Goal: Task Accomplishment & Management: Manage account settings

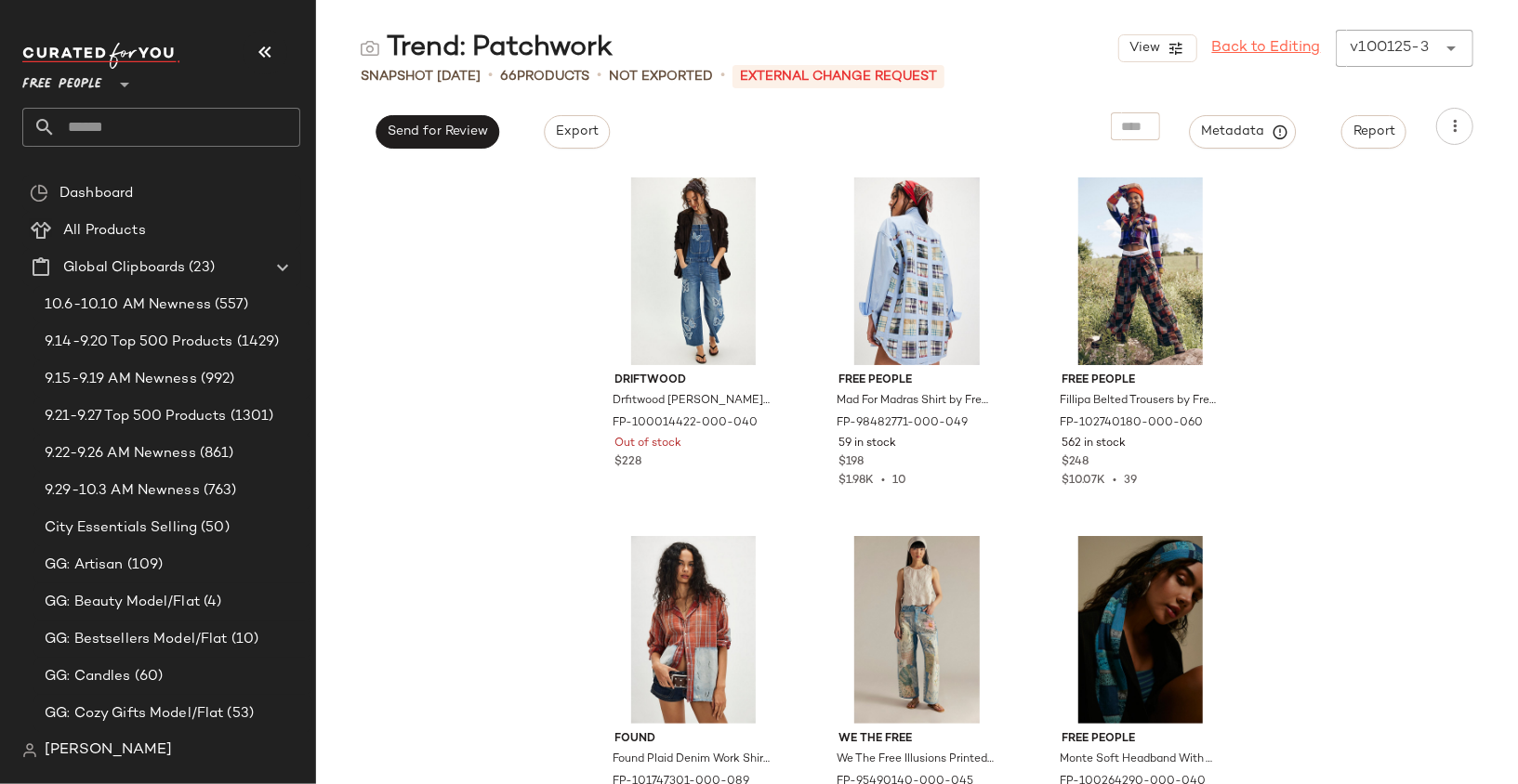
click at [1283, 49] on link "Back to Editing" at bounding box center [1266, 48] width 109 height 23
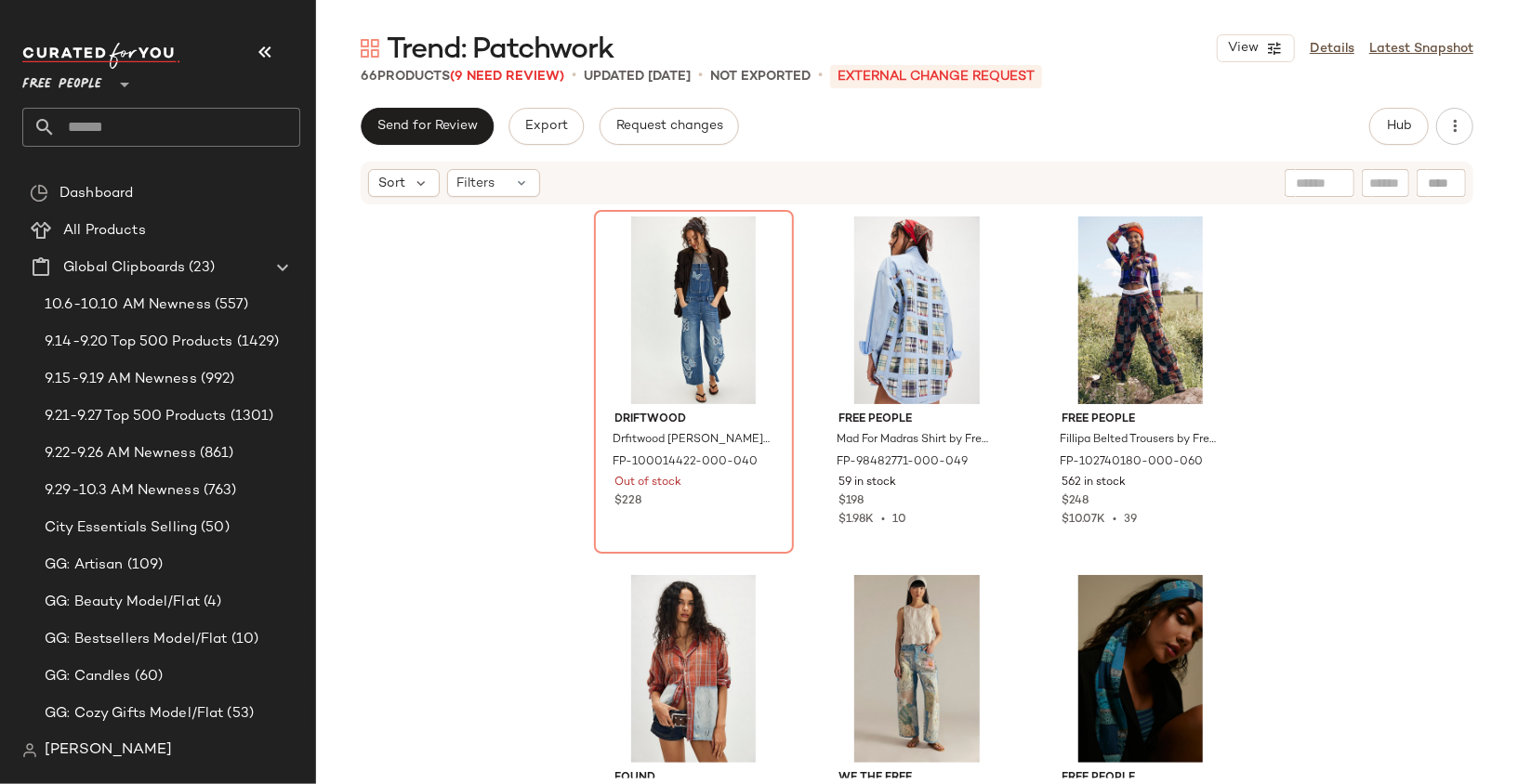
click at [1345, 36] on div "View Details Latest Snapshot" at bounding box center [1344, 48] width 256 height 27
click at [1321, 49] on link "Details" at bounding box center [1332, 49] width 44 height 20
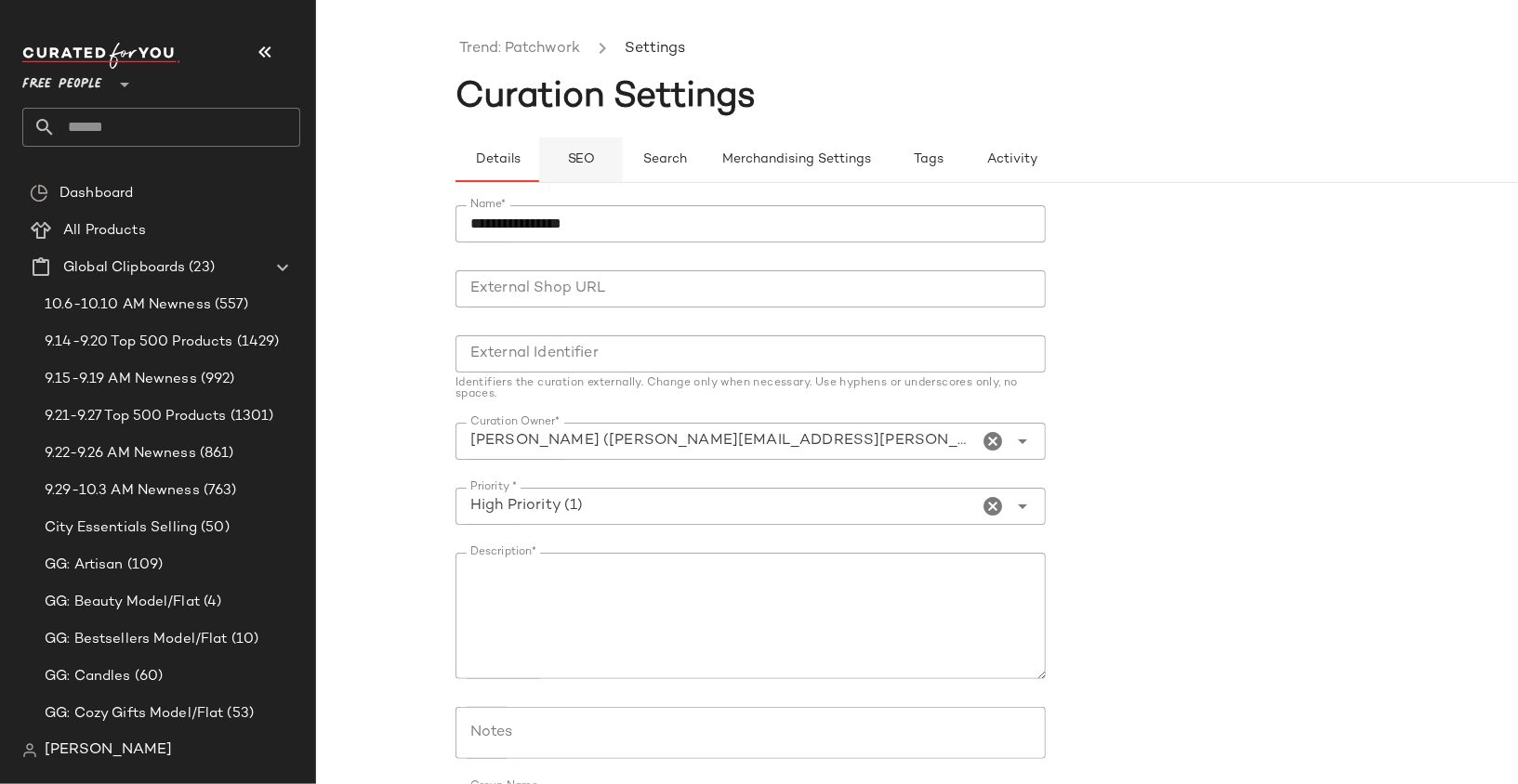
click at [595, 144] on button "SEO" at bounding box center [580, 159] width 83 height 44
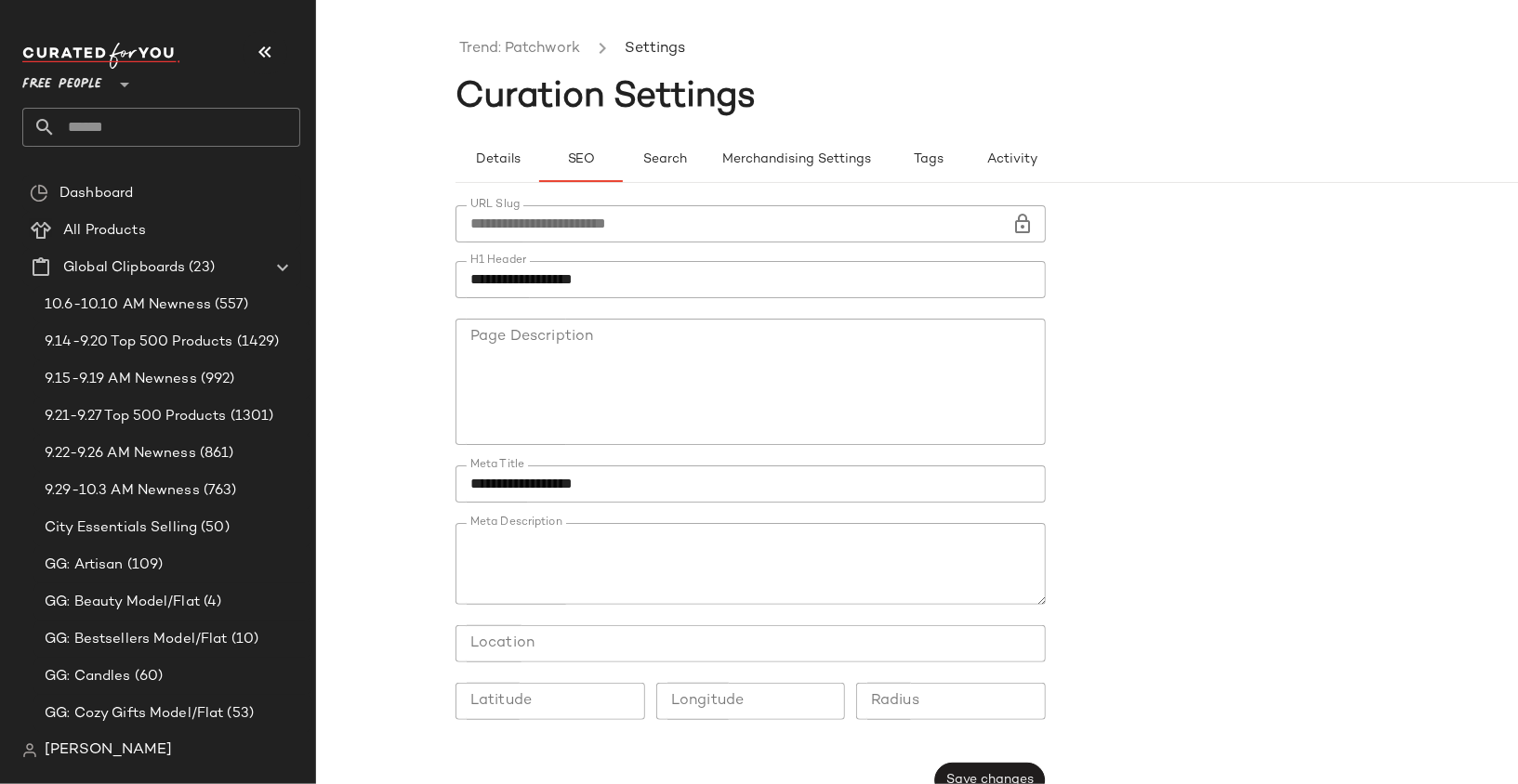
click at [1012, 220] on icon at bounding box center [1022, 224] width 23 height 23
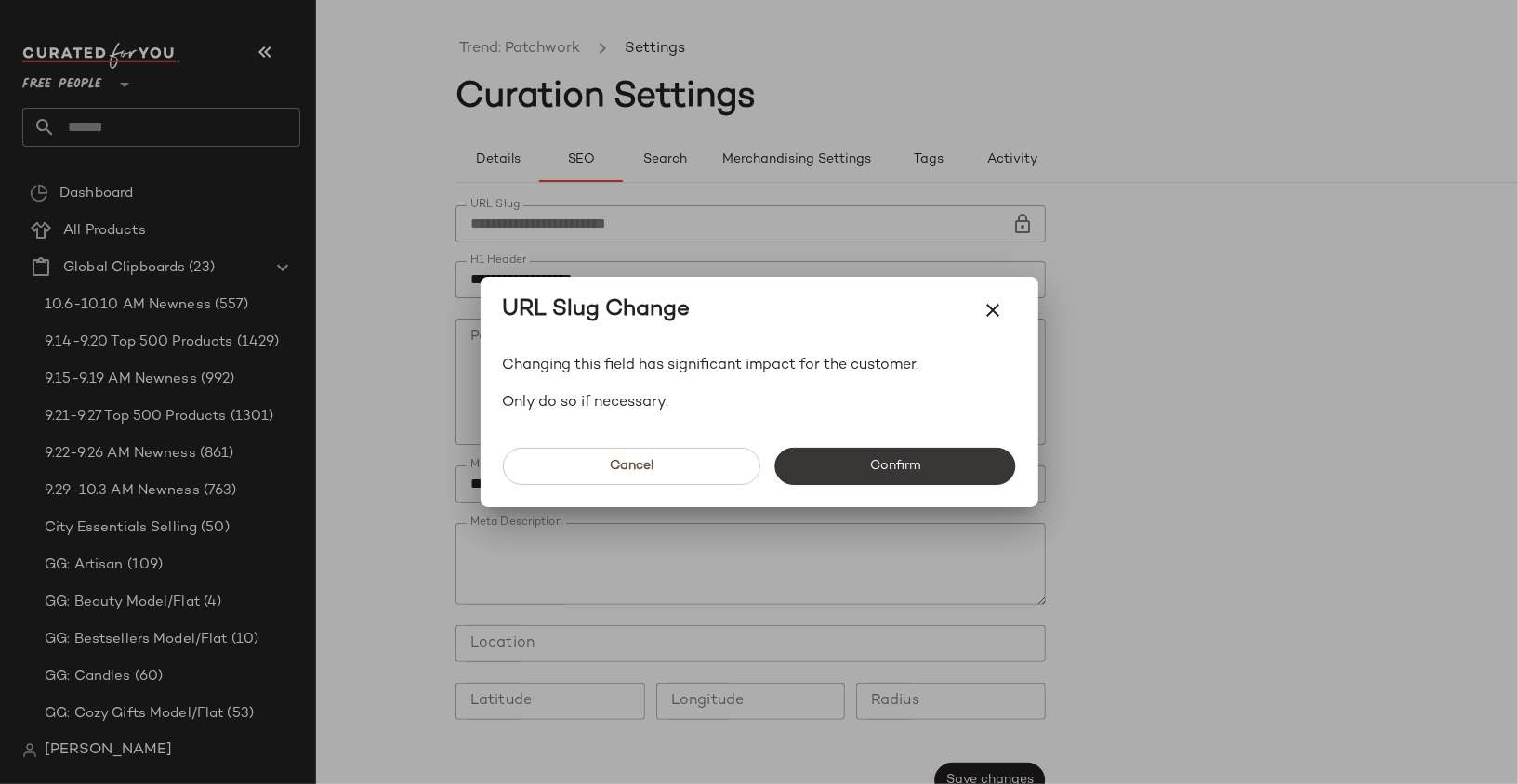
click at [941, 467] on button "Confirm" at bounding box center [895, 467] width 240 height 37
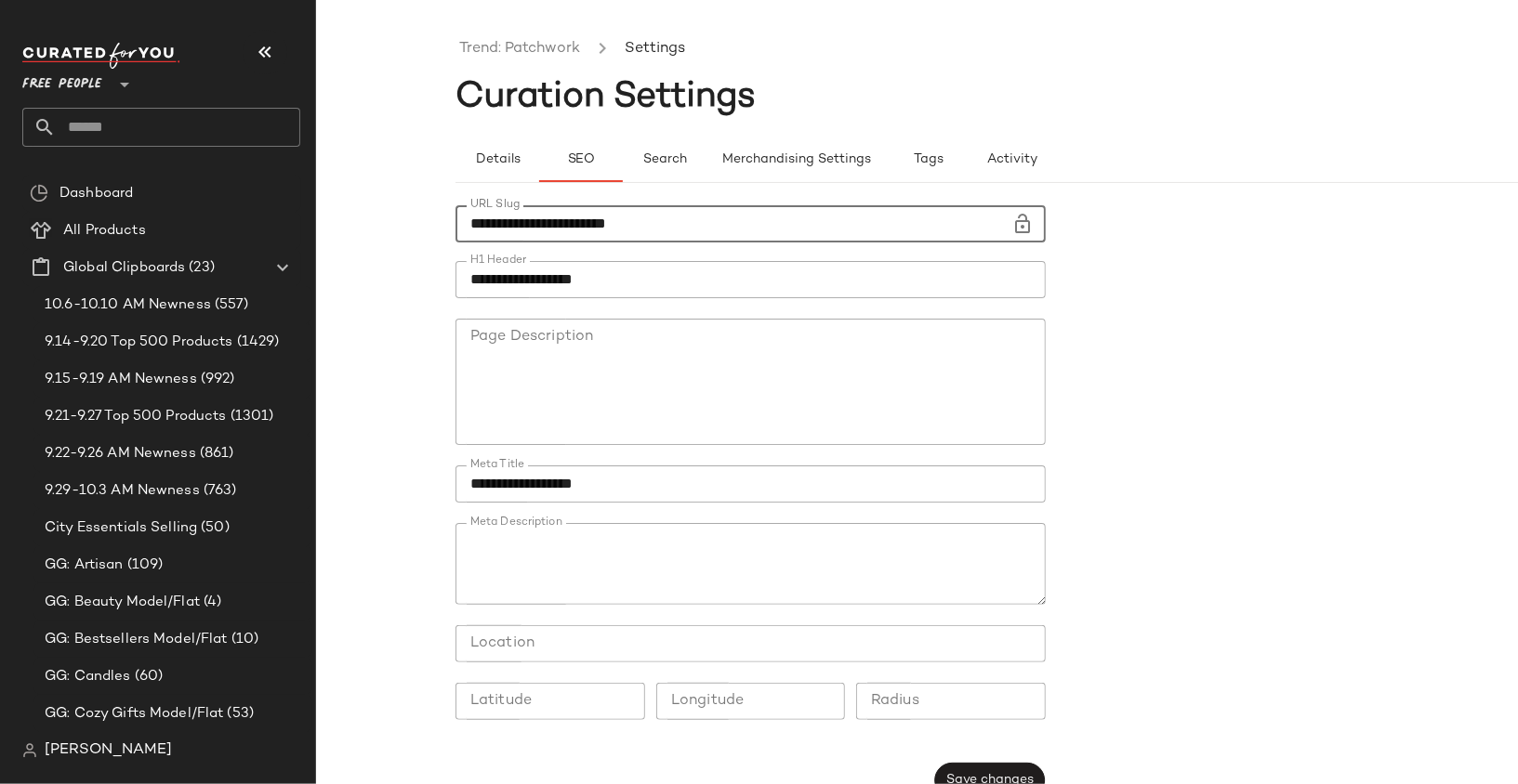
drag, startPoint x: 497, startPoint y: 223, endPoint x: 378, endPoint y: 223, distance: 119.0
click at [378, 223] on div "**********" at bounding box center [759, 406] width 1518 height 755
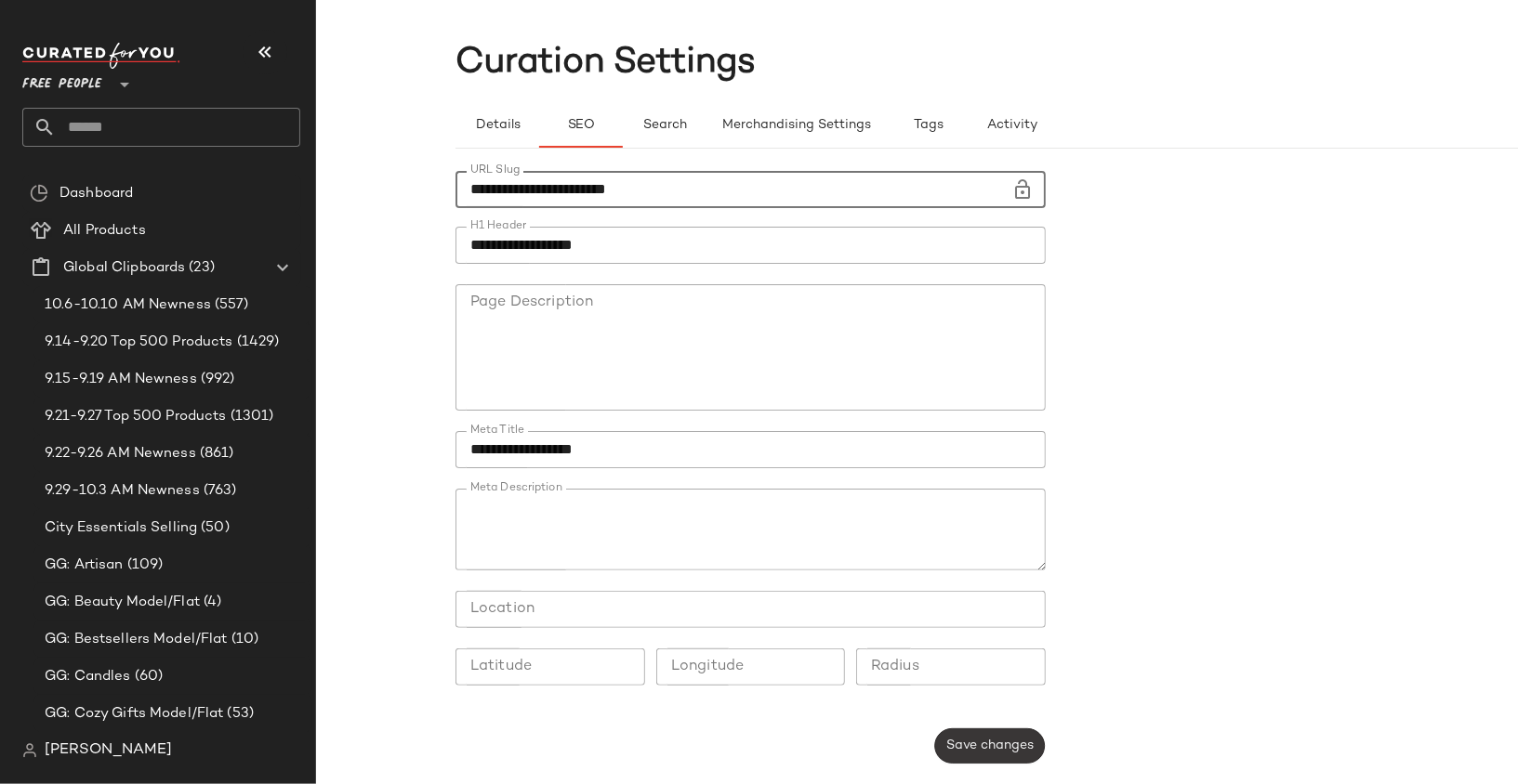
type input "**********"
click at [1008, 751] on span "Save changes" at bounding box center [989, 746] width 88 height 15
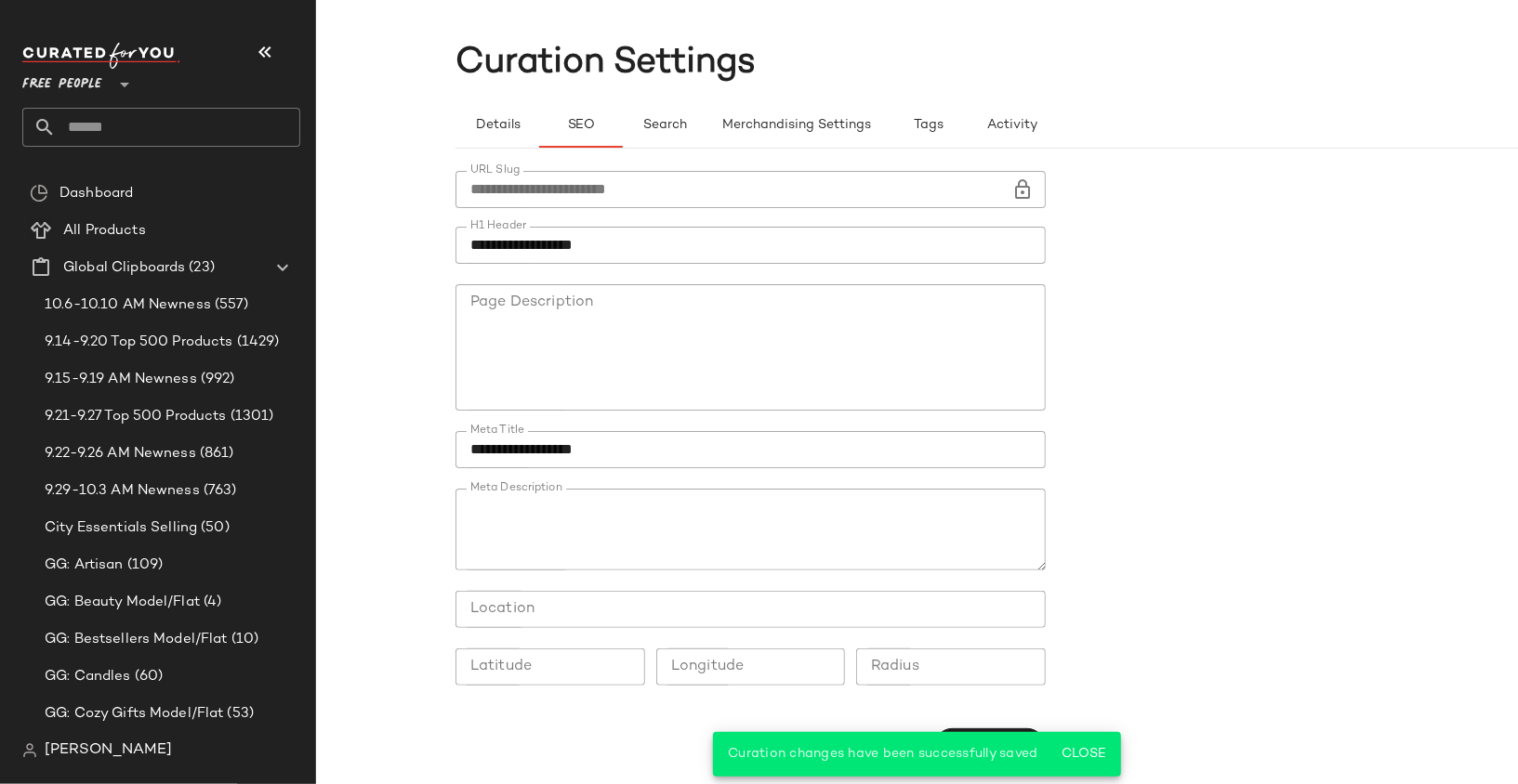
scroll to position [0, 0]
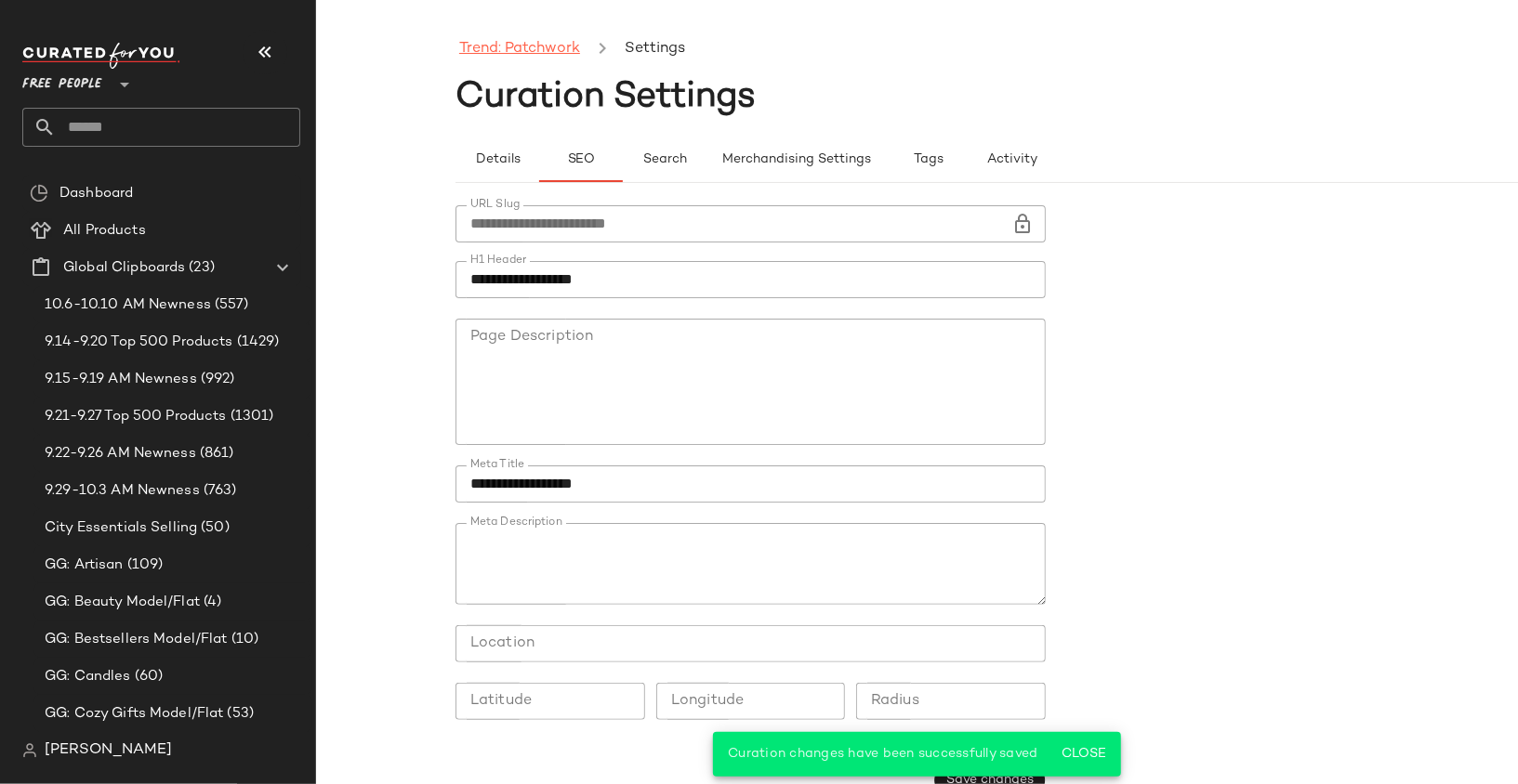
click at [532, 48] on link "Trend: Patchwork" at bounding box center [519, 49] width 121 height 25
